Goal: Communication & Community: Answer question/provide support

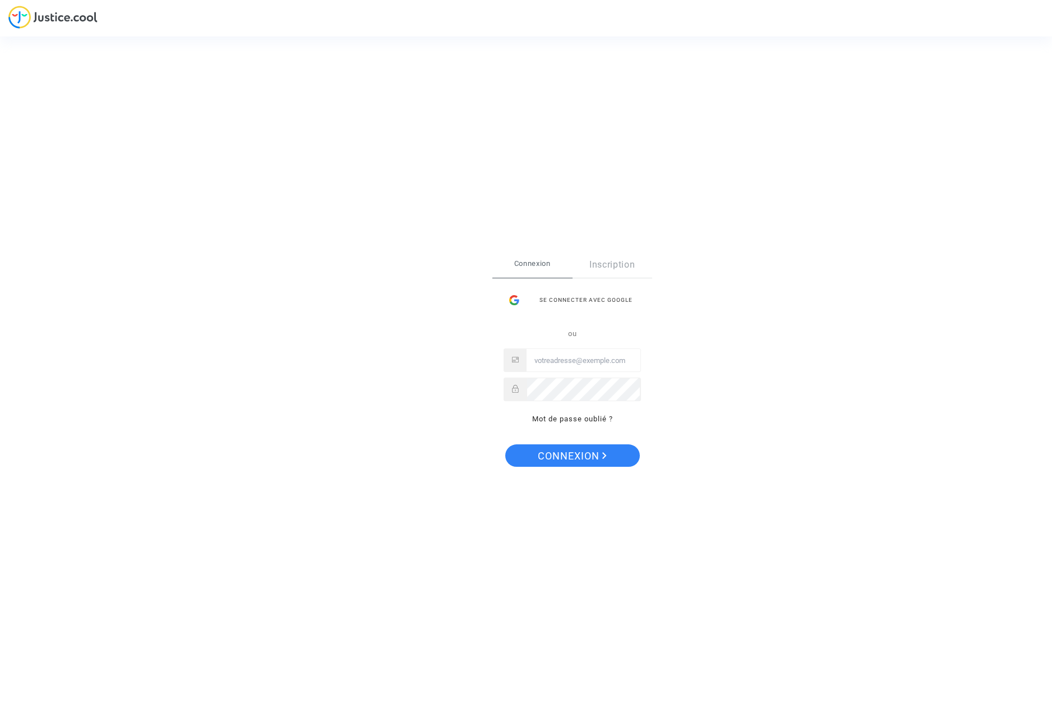
type input "sarah.kahane@gmail.com"
click at [562, 450] on span "Connexion" at bounding box center [572, 456] width 69 height 24
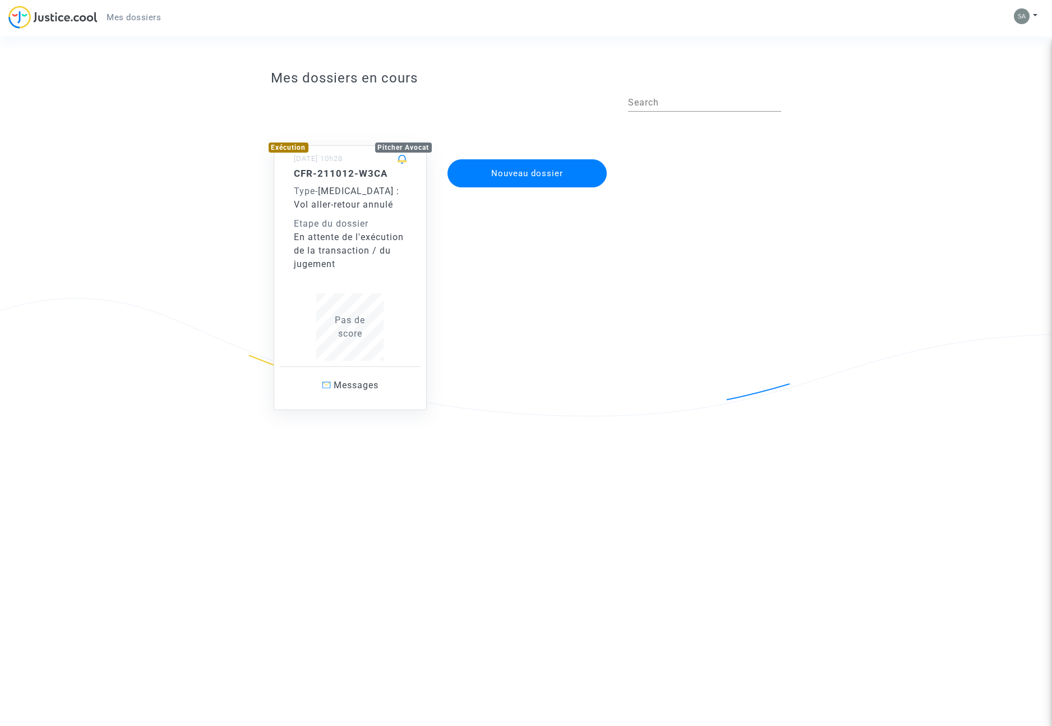
click at [358, 329] on span "Pas de score" at bounding box center [350, 327] width 30 height 24
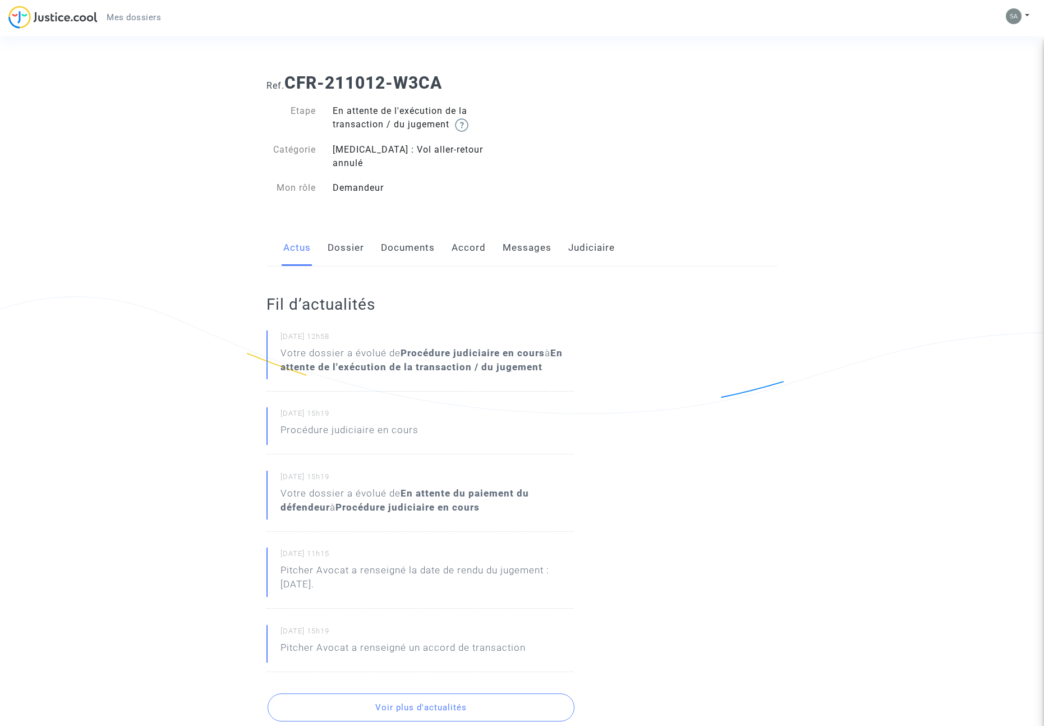
click at [518, 230] on link "Messages" at bounding box center [526, 247] width 49 height 37
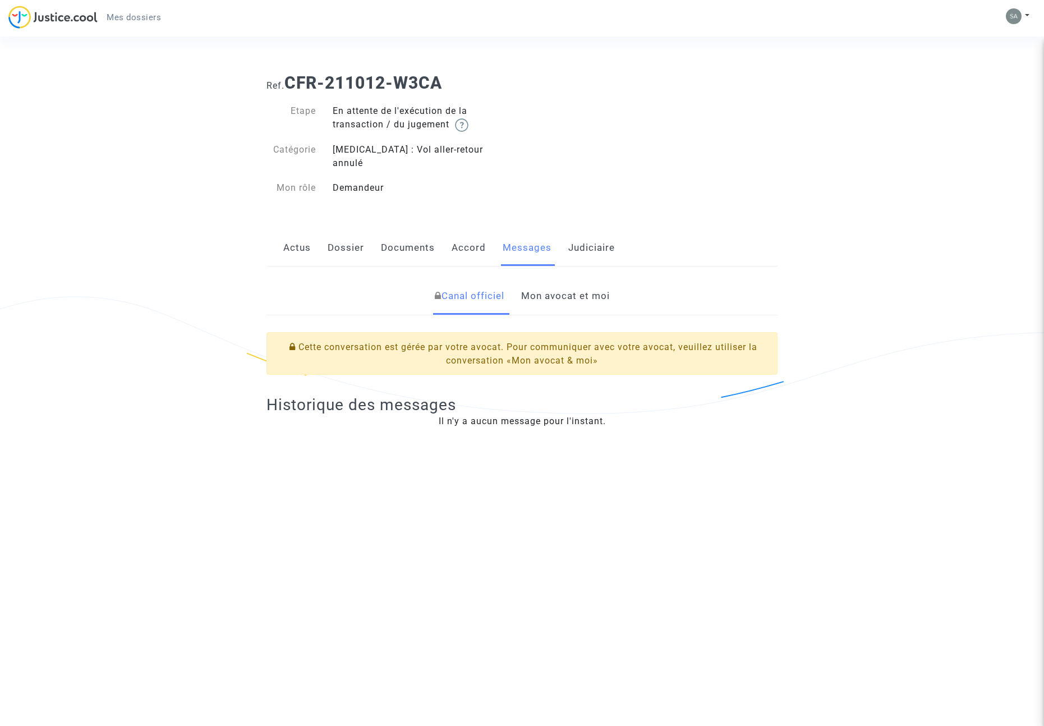
click at [541, 281] on link "Mon avocat et moi" at bounding box center [565, 296] width 89 height 37
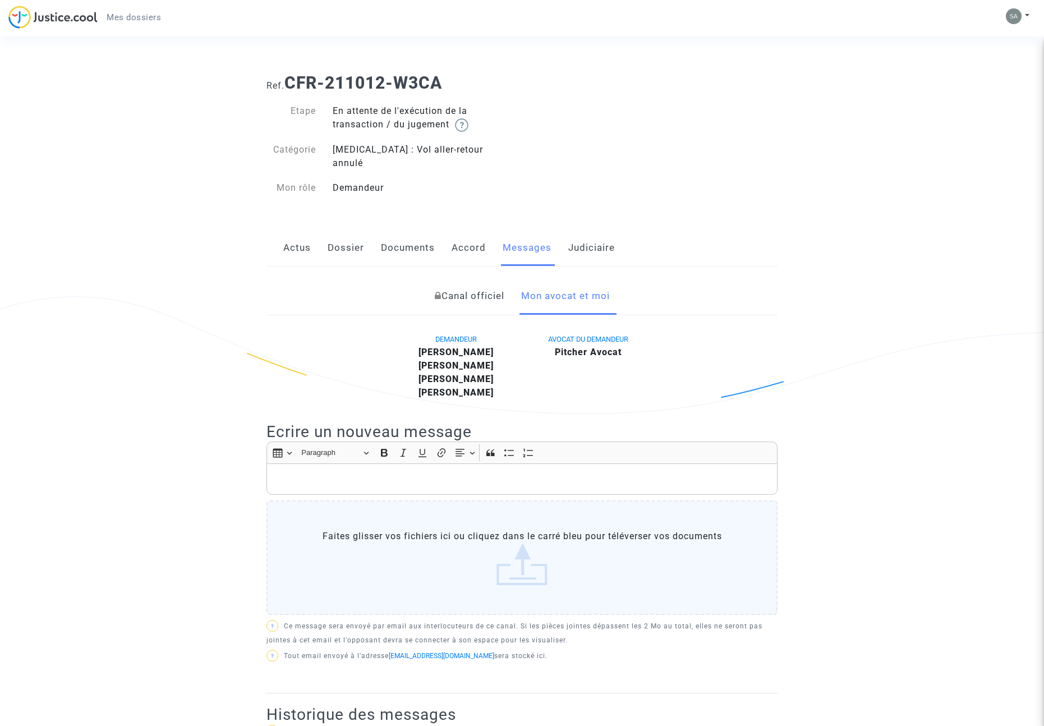
click at [471, 472] on p "Rich Text Editor, main" at bounding box center [522, 479] width 499 height 14
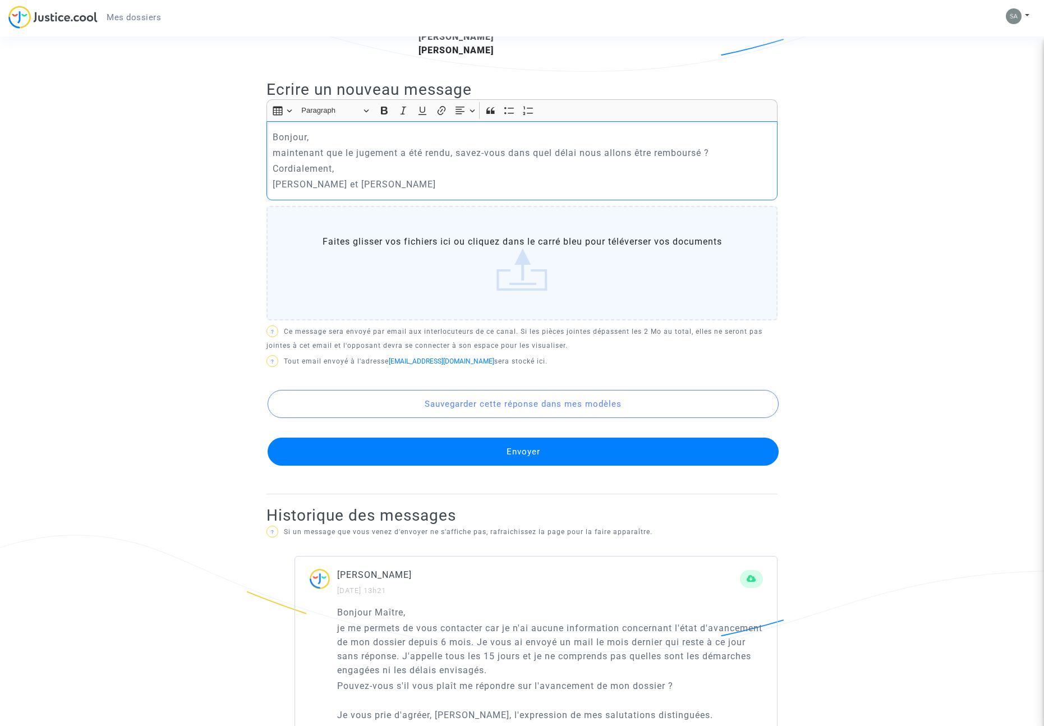
scroll to position [346, 0]
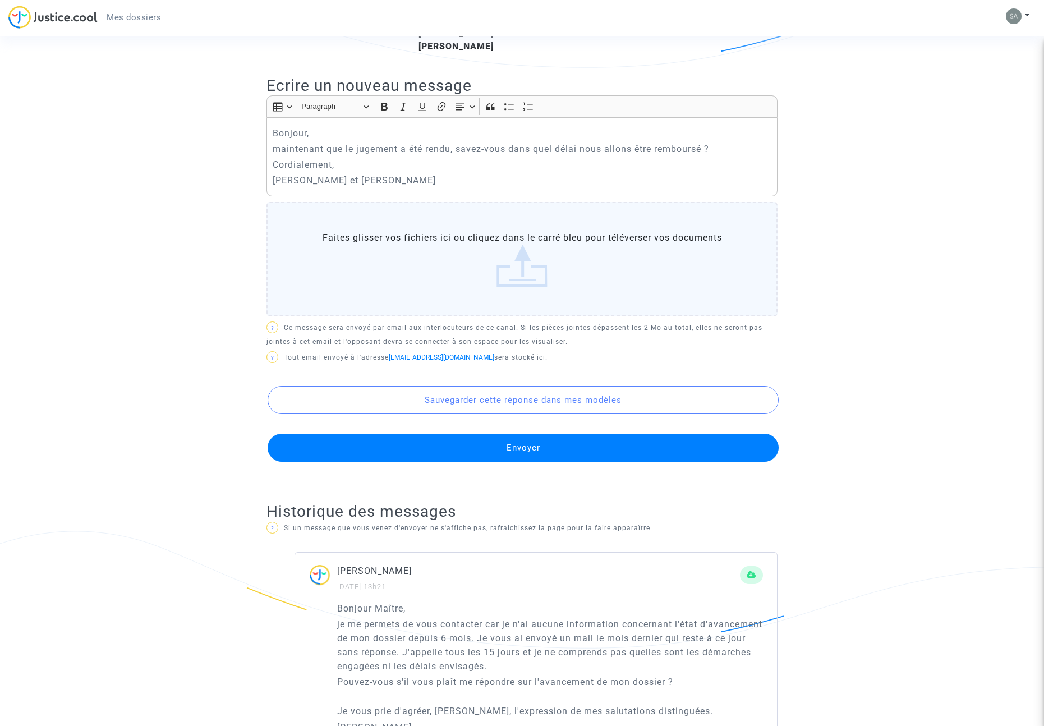
click at [533, 433] on button "Envoyer" at bounding box center [522, 447] width 511 height 28
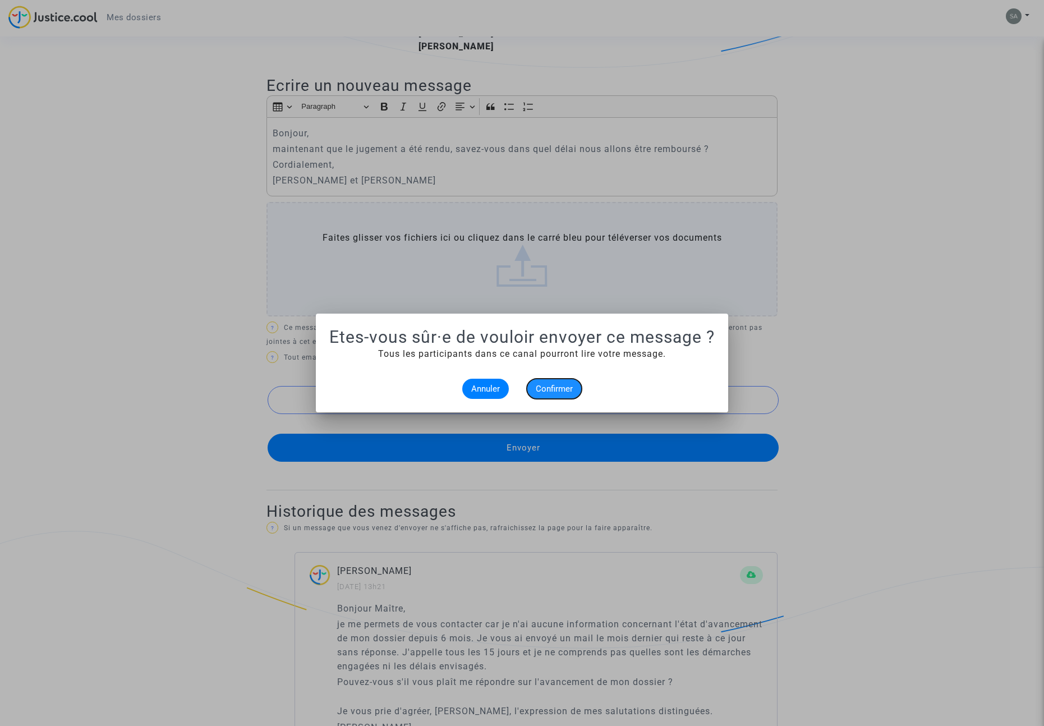
click at [565, 385] on span "Confirmer" at bounding box center [553, 389] width 37 height 10
